Goal: Task Accomplishment & Management: Manage account settings

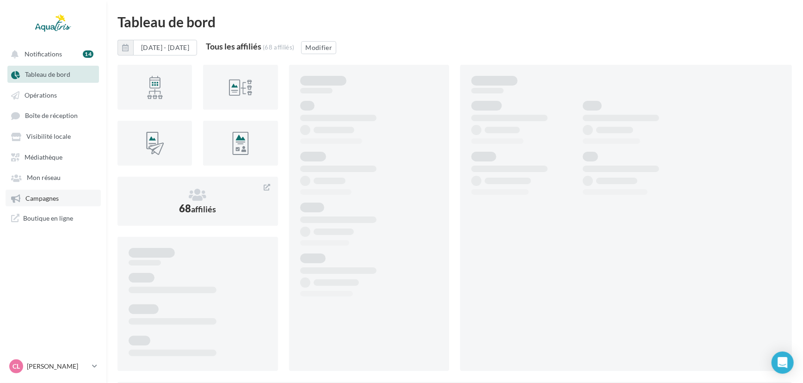
click at [40, 206] on link "Campagnes" at bounding box center [53, 198] width 95 height 17
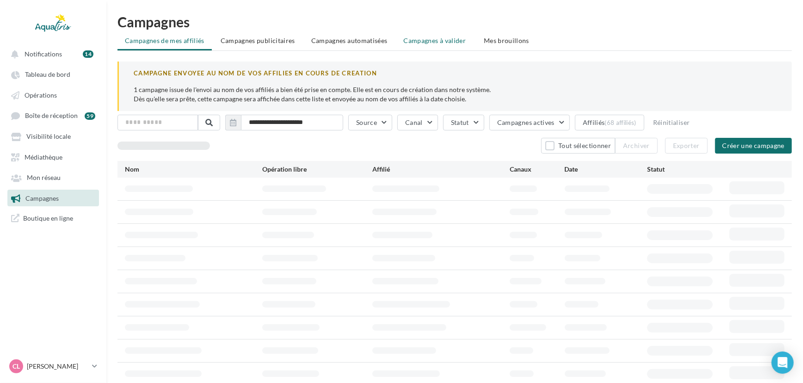
click at [452, 37] on span "Campagnes à valider" at bounding box center [435, 40] width 62 height 9
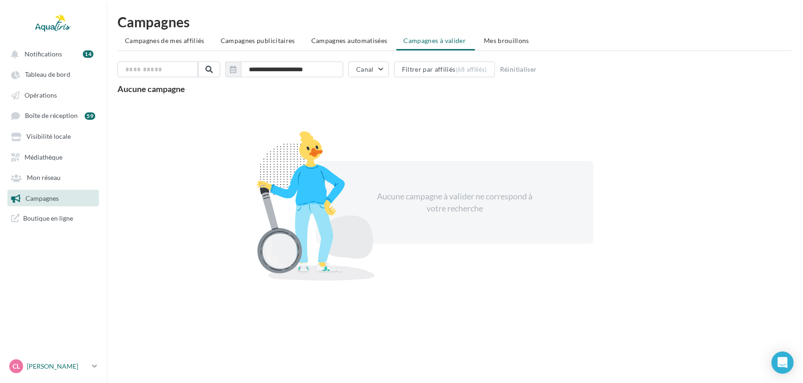
click at [82, 370] on p "[PERSON_NAME]" at bounding box center [58, 366] width 62 height 9
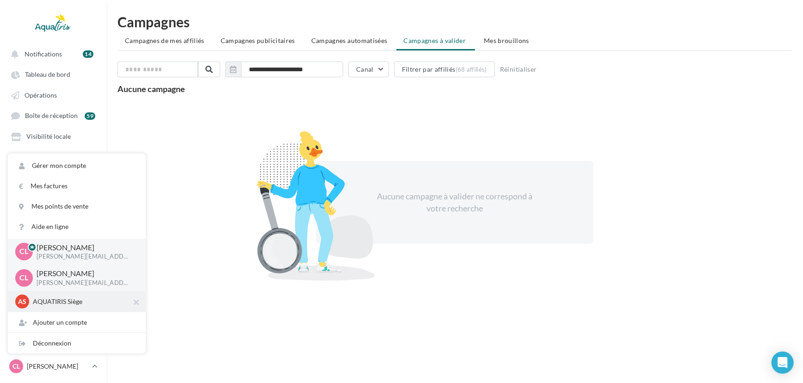
click at [93, 305] on p "AQUATIRIS Siège" at bounding box center [84, 301] width 102 height 9
